Goal: Transaction & Acquisition: Purchase product/service

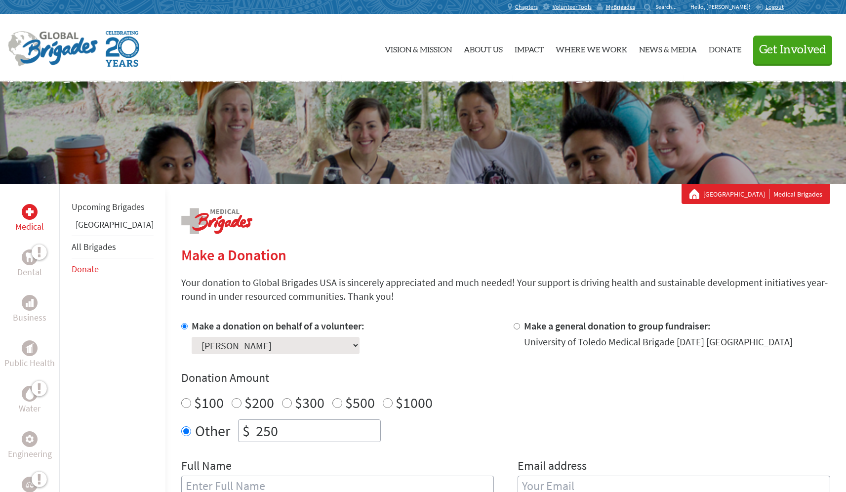
click at [282, 402] on input "$300" at bounding box center [287, 403] width 10 height 10
radio input "true"
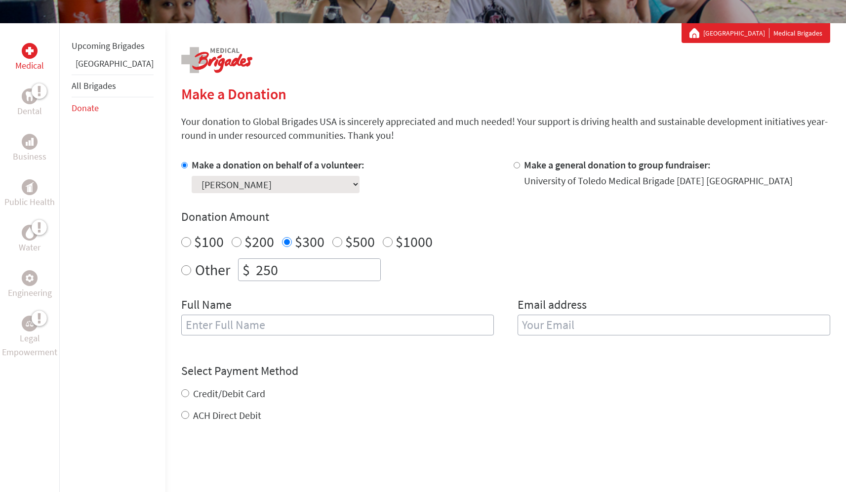
scroll to position [244, 0]
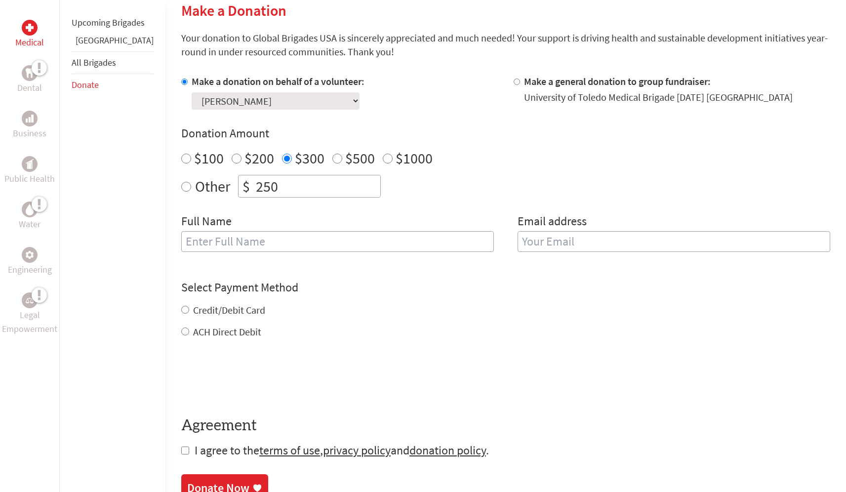
click at [253, 242] on input "text" at bounding box center [337, 241] width 313 height 21
type input "[PERSON_NAME]"
click at [557, 241] on input "email" at bounding box center [673, 241] width 313 height 21
type input "[EMAIL_ADDRESS][DOMAIN_NAME]"
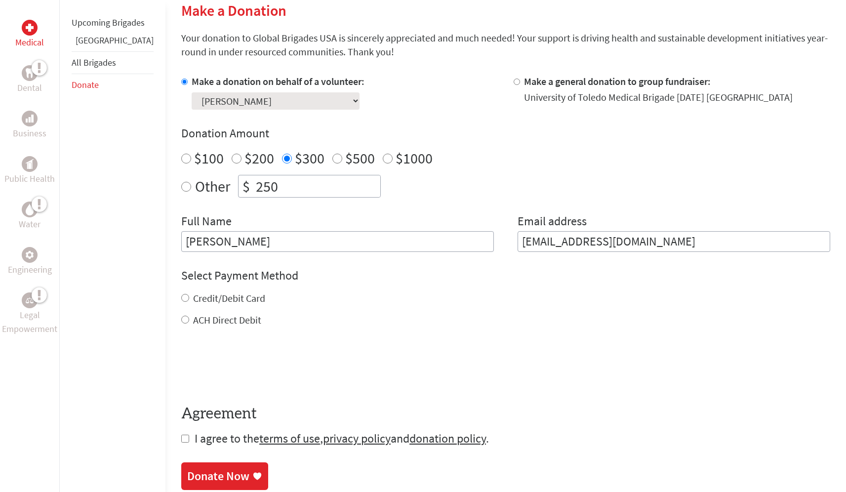
click at [181, 322] on input "ACH Direct Debit" at bounding box center [185, 320] width 8 height 8
radio input "true"
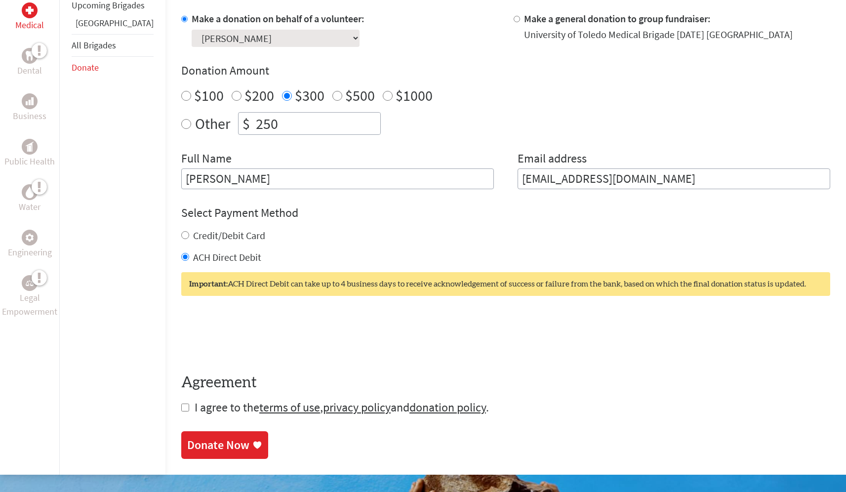
scroll to position [382, 0]
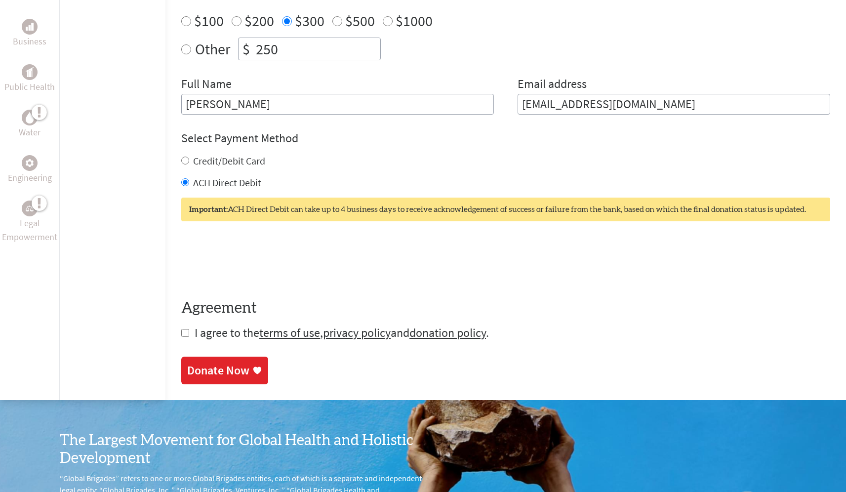
click at [181, 334] on input "checkbox" at bounding box center [185, 333] width 8 height 8
checkbox input "true"
click at [187, 367] on div "Donate Now" at bounding box center [218, 371] width 62 height 16
